Goal: Navigation & Orientation: Find specific page/section

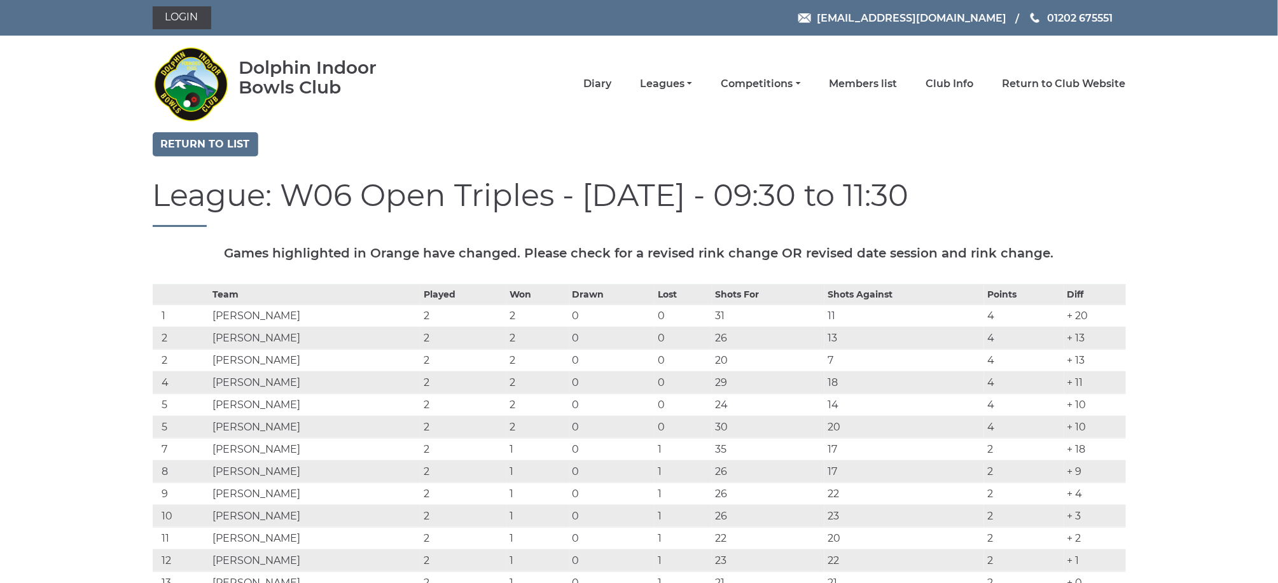
click at [0, 0] on link "Club leagues - Winter 2025/2026" at bounding box center [0, 0] width 0 height 0
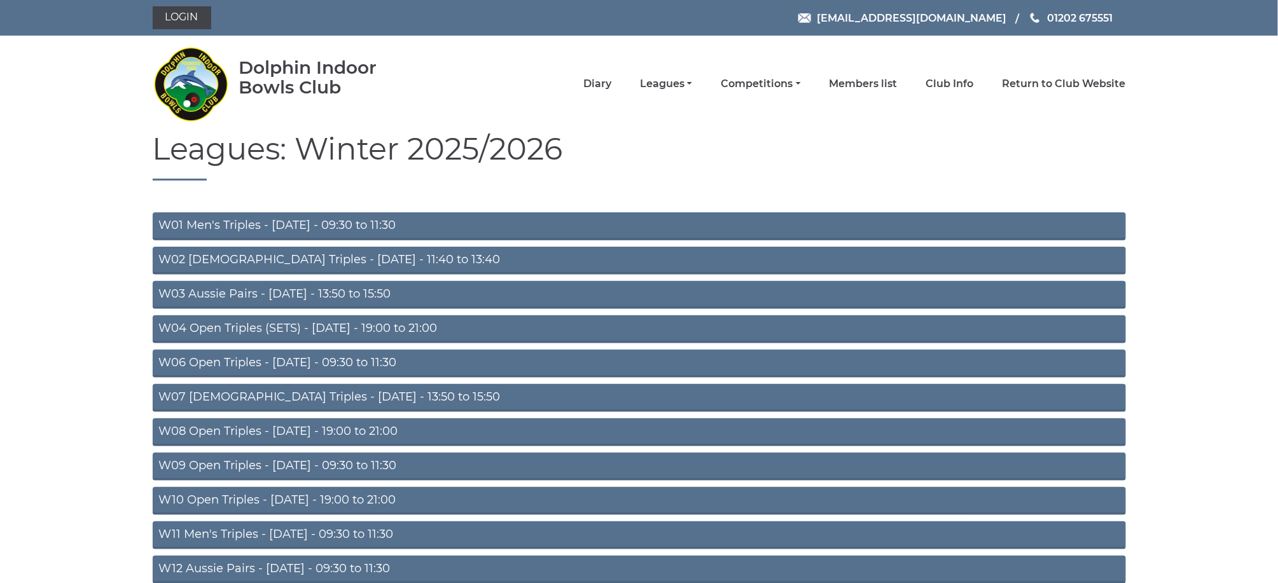
click at [285, 360] on link "W06 Open Triples - [DATE] - 09:30 to 11:30" at bounding box center [639, 364] width 973 height 28
